Goal: Check status

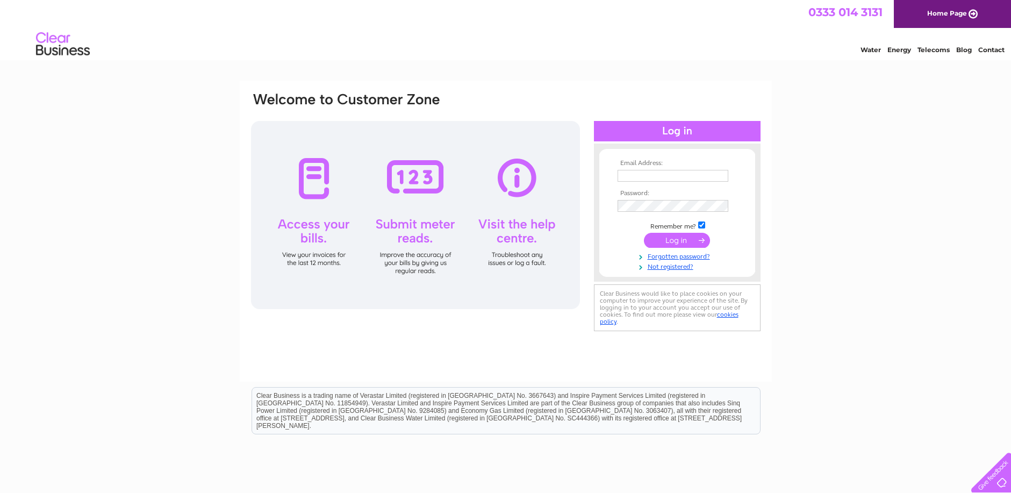
type input "thomsonmotandservice@gmail.com"
click at [673, 238] on input "submit" at bounding box center [677, 240] width 66 height 15
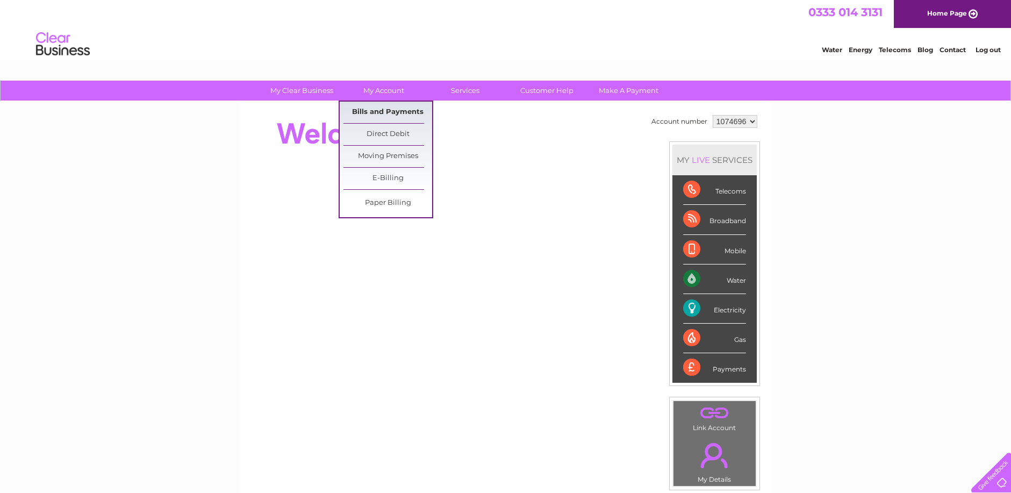
click at [390, 113] on link "Bills and Payments" at bounding box center [387, 112] width 89 height 21
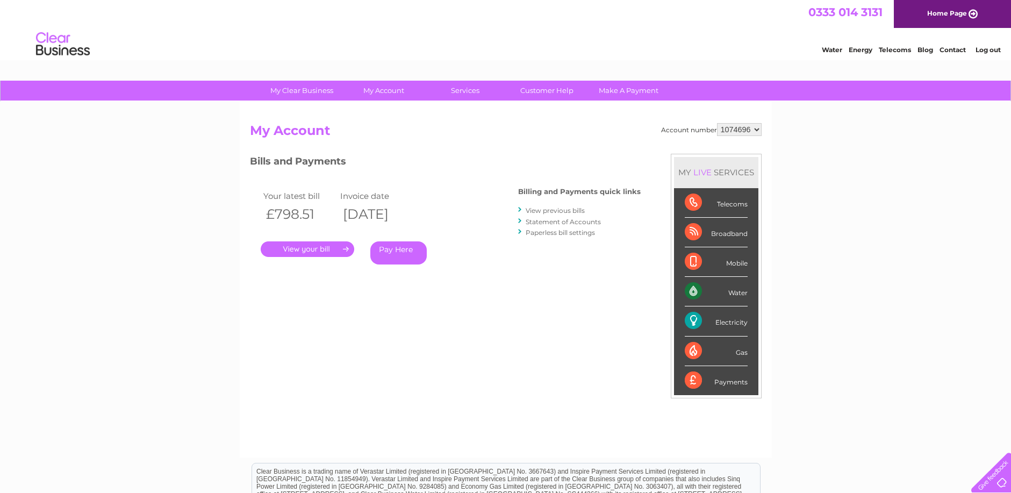
click at [311, 249] on link "." at bounding box center [307, 249] width 93 height 16
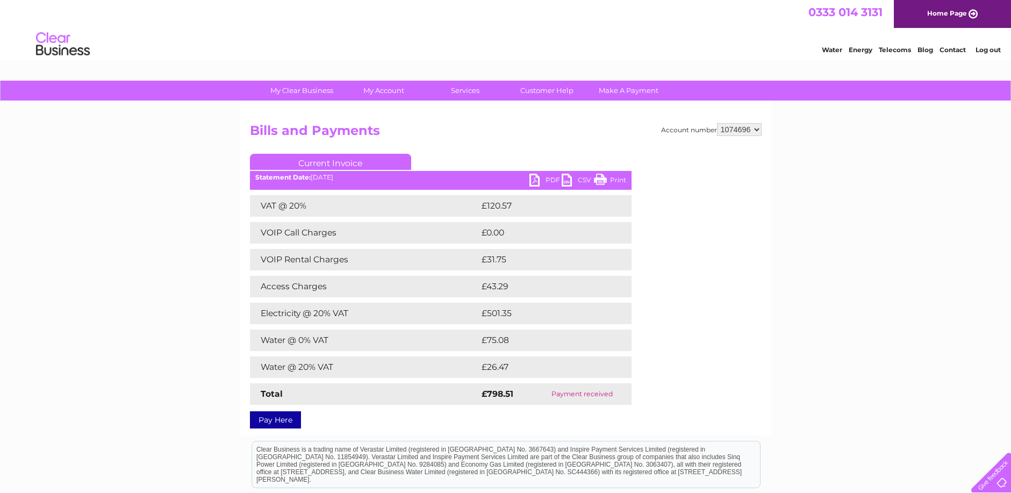
click at [611, 178] on link "Print" at bounding box center [610, 182] width 32 height 16
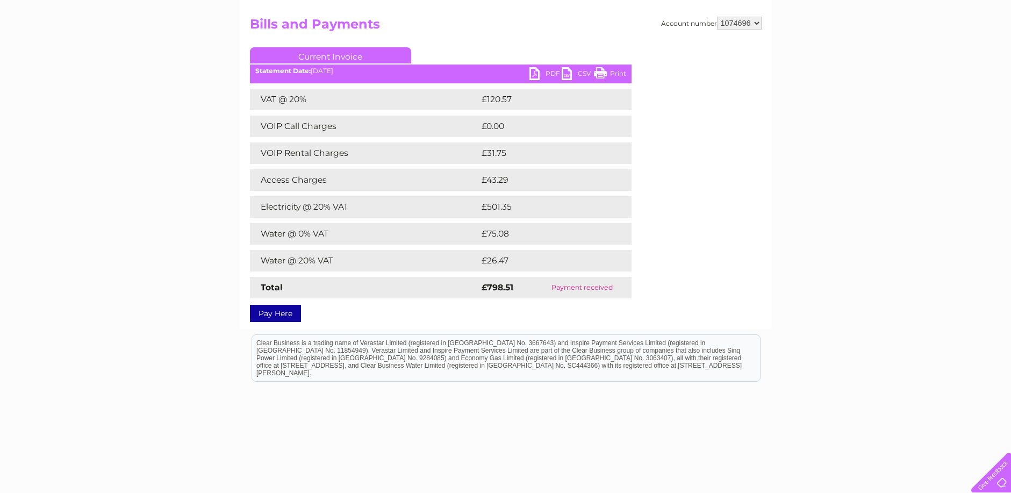
scroll to position [107, 0]
